Goal: Transaction & Acquisition: Purchase product/service

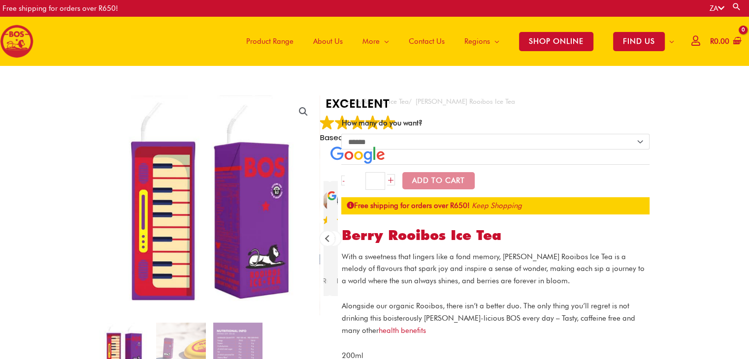
select select "******"
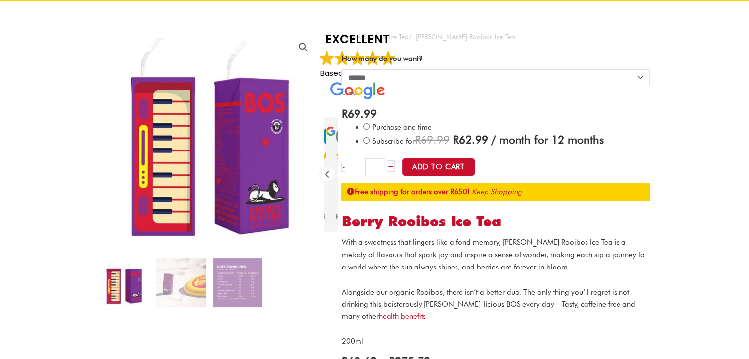
scroll to position [49, 0]
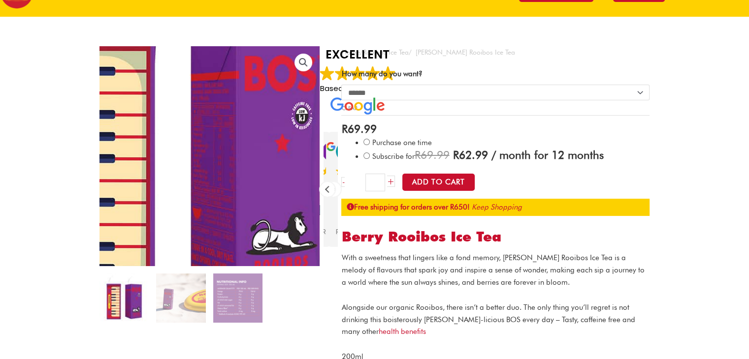
click at [245, 174] on img at bounding box center [182, 142] width 394 height 394
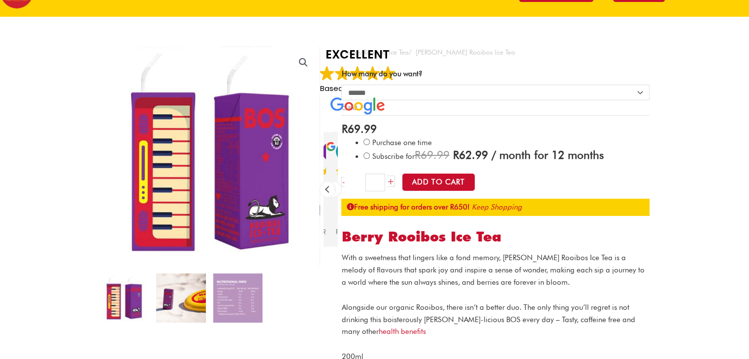
click at [163, 312] on img at bounding box center [180, 298] width 49 height 49
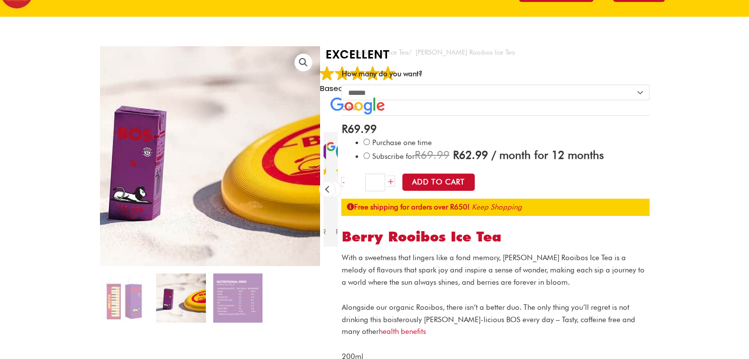
drag, startPoint x: 226, startPoint y: 160, endPoint x: 231, endPoint y: 146, distance: 14.8
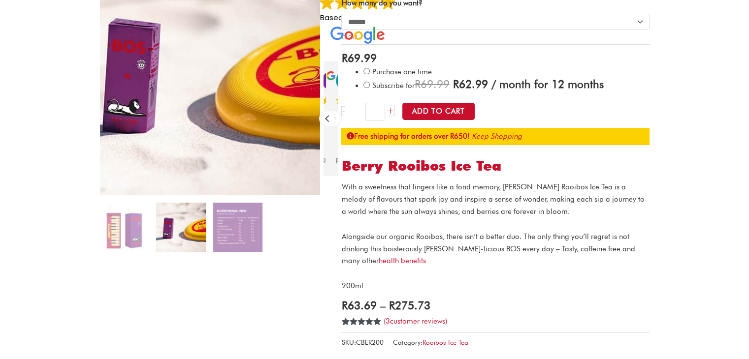
scroll to position [197, 0]
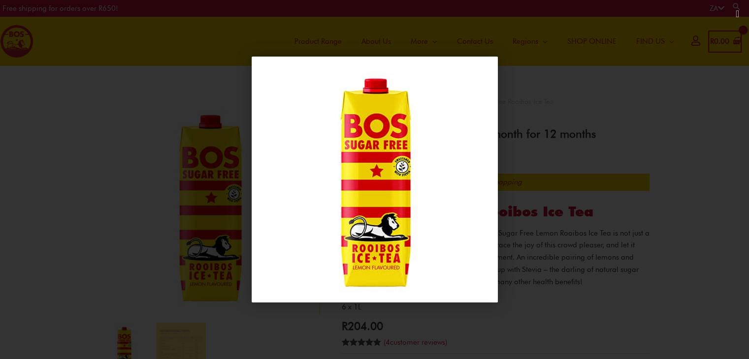
click at [581, 78] on div "1 / 1" at bounding box center [374, 179] width 680 height 291
